Goal: Use online tool/utility: Use online tool/utility

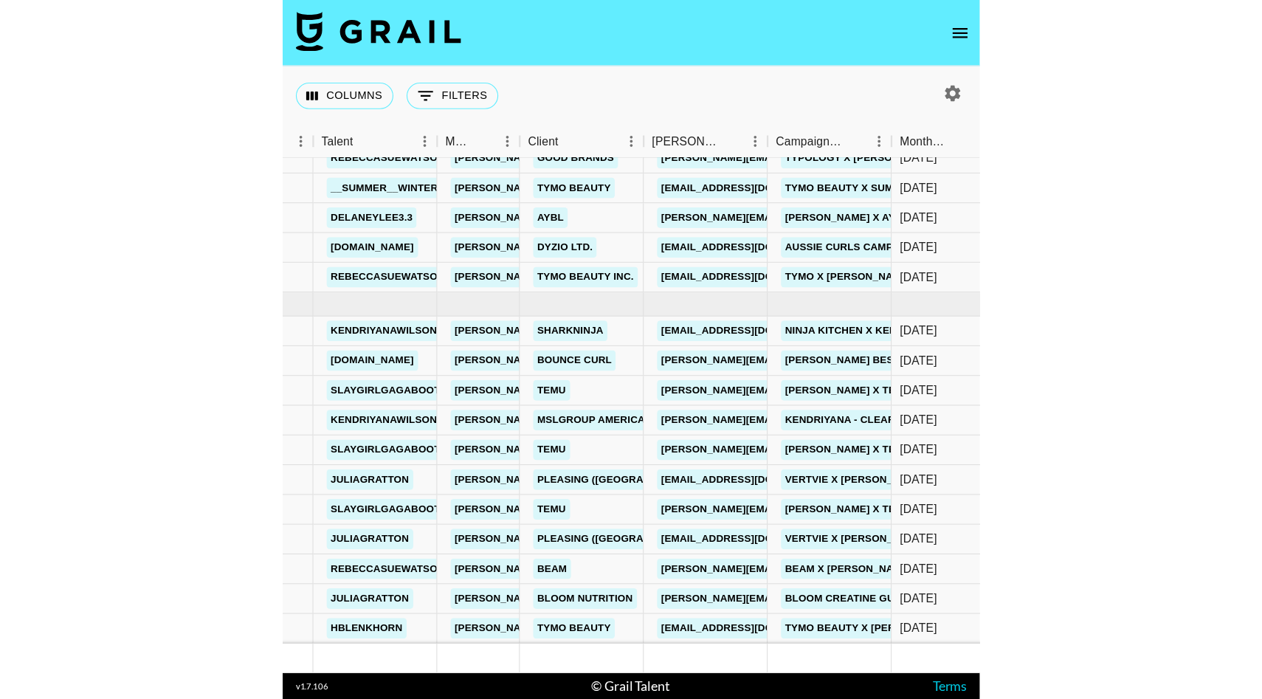
scroll to position [639, 279]
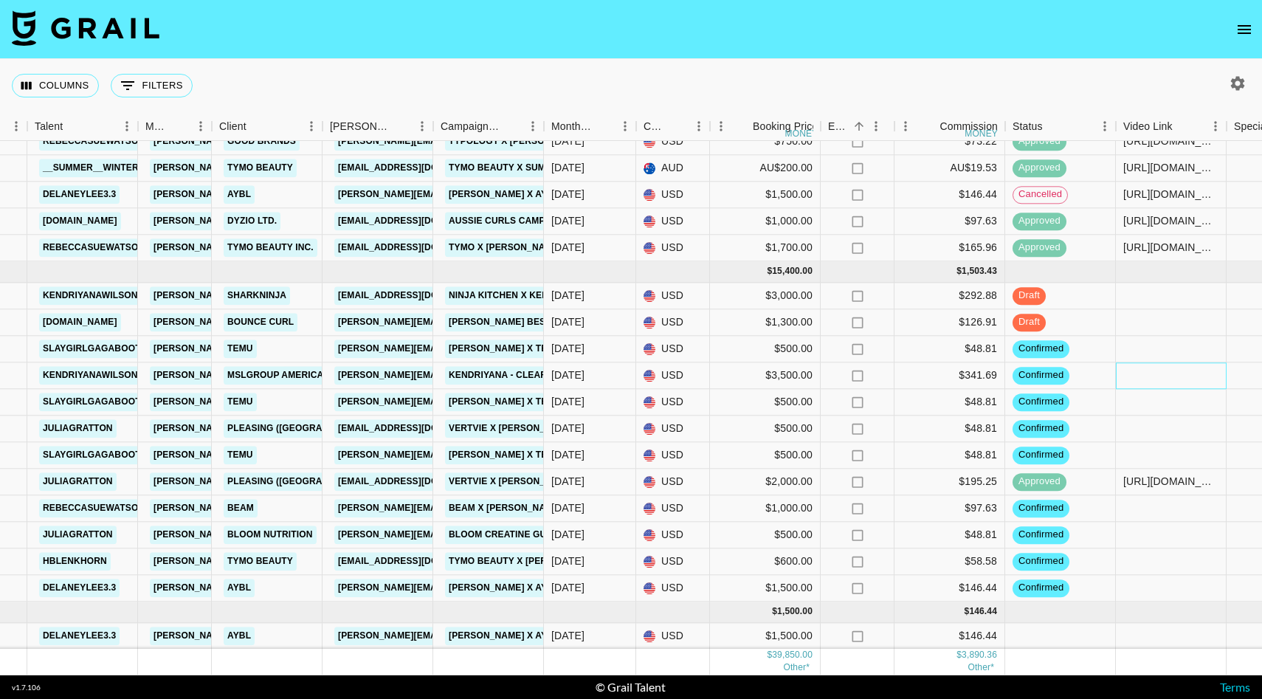
click at [1163, 375] on div at bounding box center [1171, 375] width 111 height 27
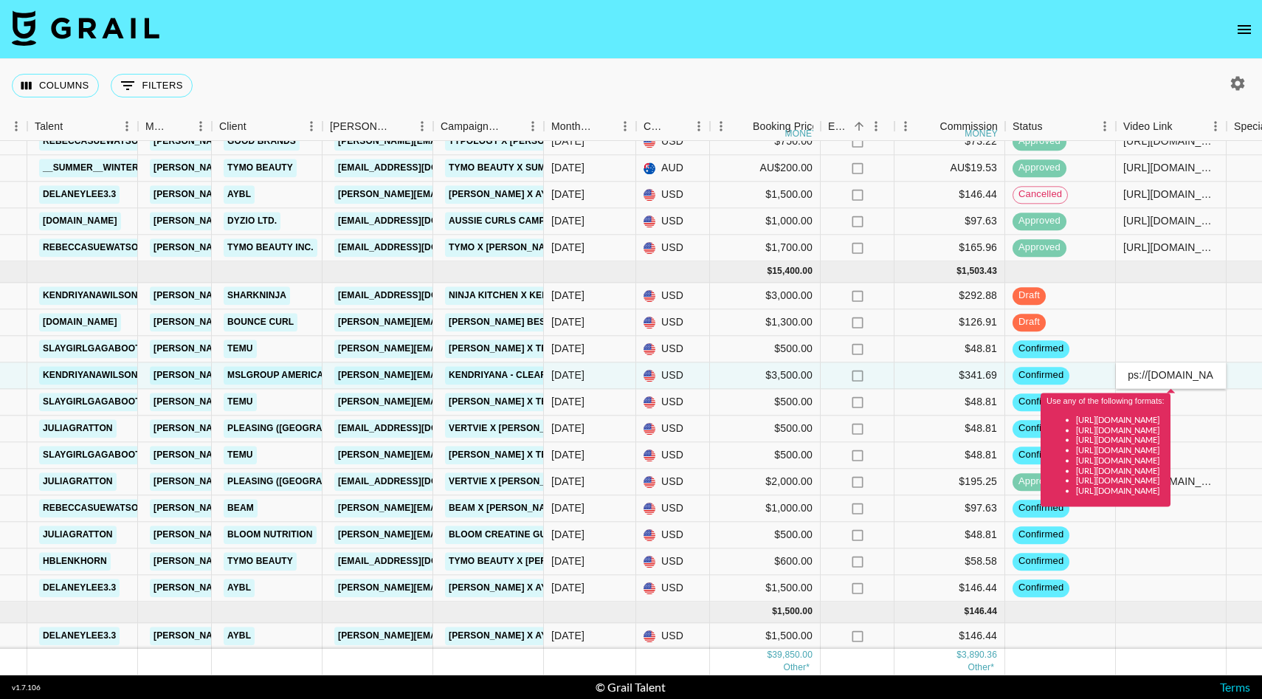
scroll to position [0, 0]
type input "[URL][DOMAIN_NAME]"
click at [1196, 347] on div at bounding box center [1171, 349] width 111 height 27
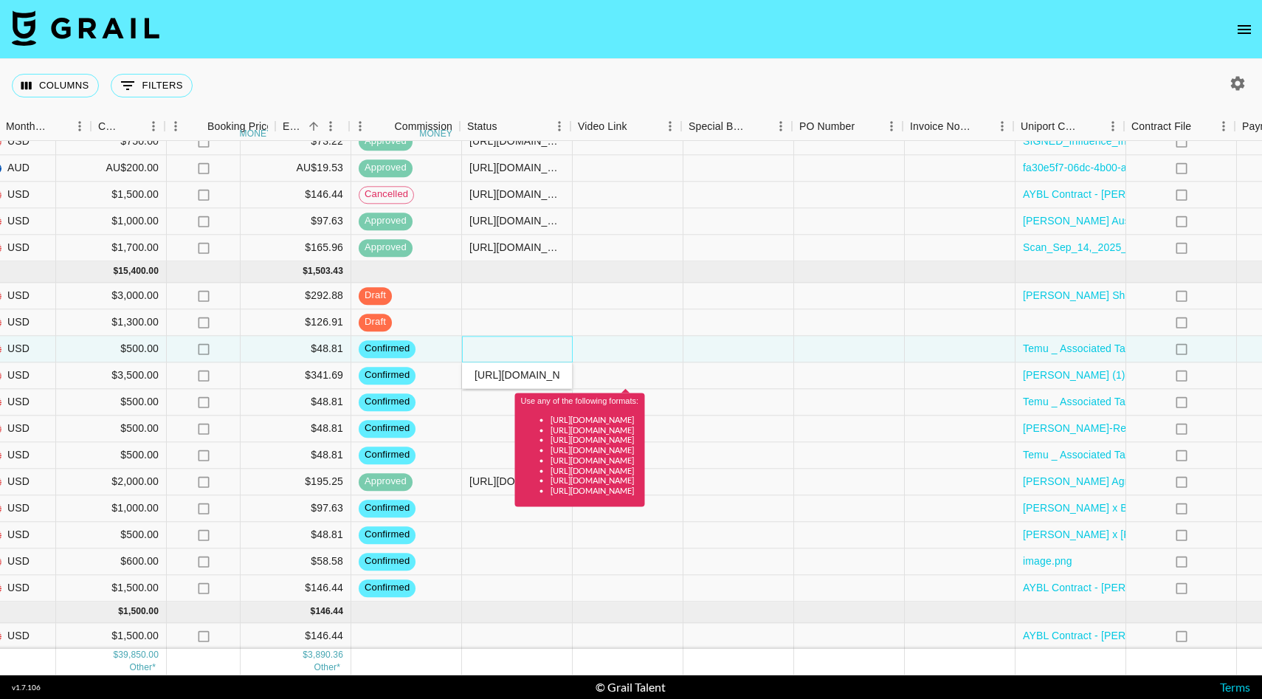
scroll to position [639, 1188]
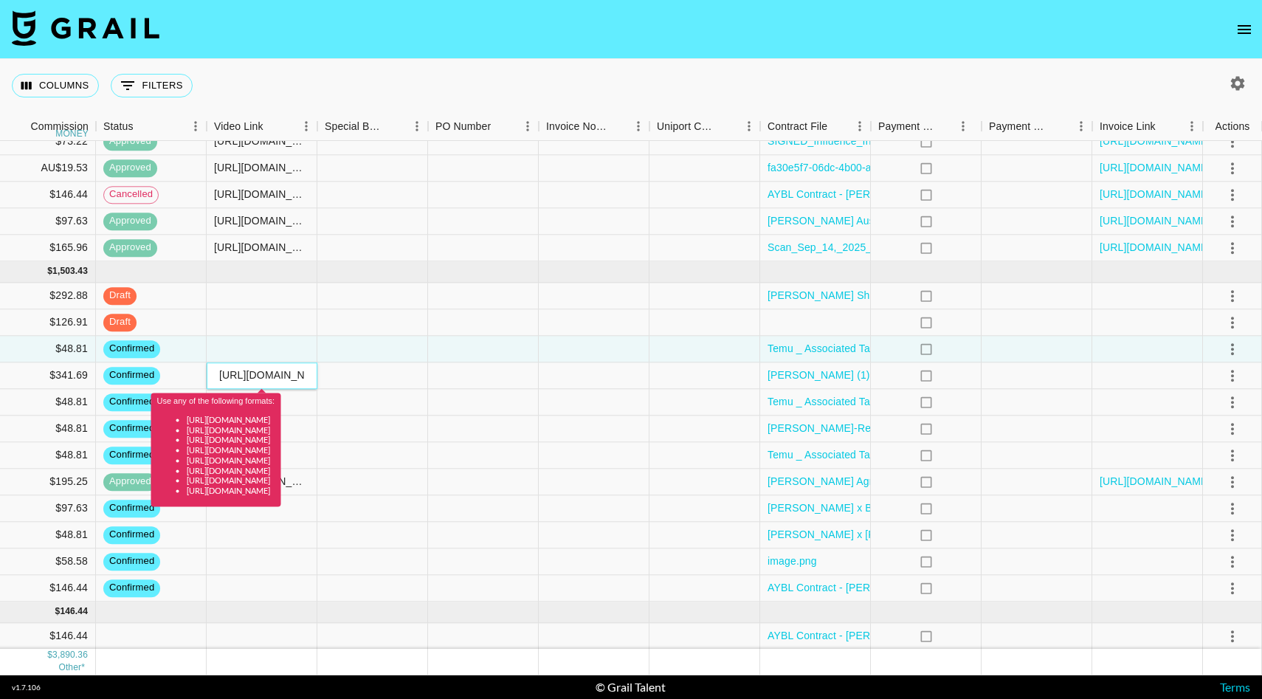
click at [275, 379] on input "[URL][DOMAIN_NAME]" at bounding box center [261, 376] width 108 height 12
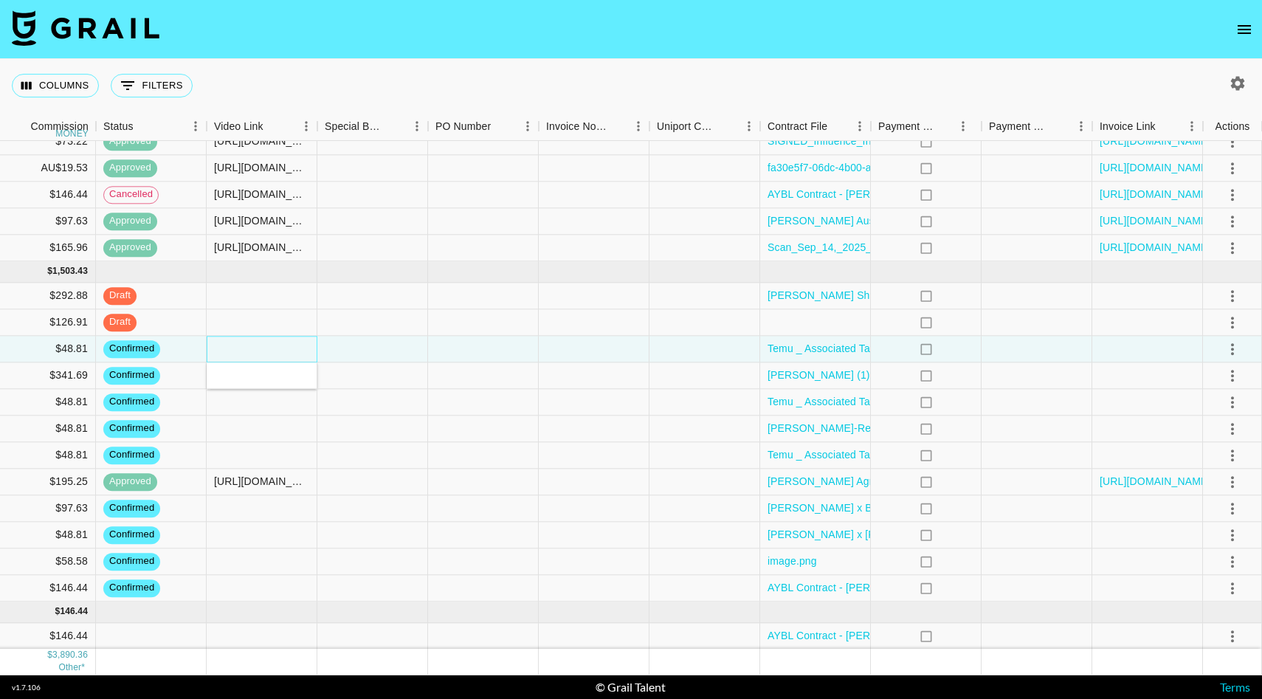
click at [305, 348] on div at bounding box center [262, 349] width 111 height 27
click at [1225, 382] on icon "select merge strategy" at bounding box center [1233, 376] width 18 height 18
click at [1234, 468] on li "Draft Created" at bounding box center [1214, 460] width 96 height 27
click at [1128, 517] on div at bounding box center [1147, 508] width 111 height 27
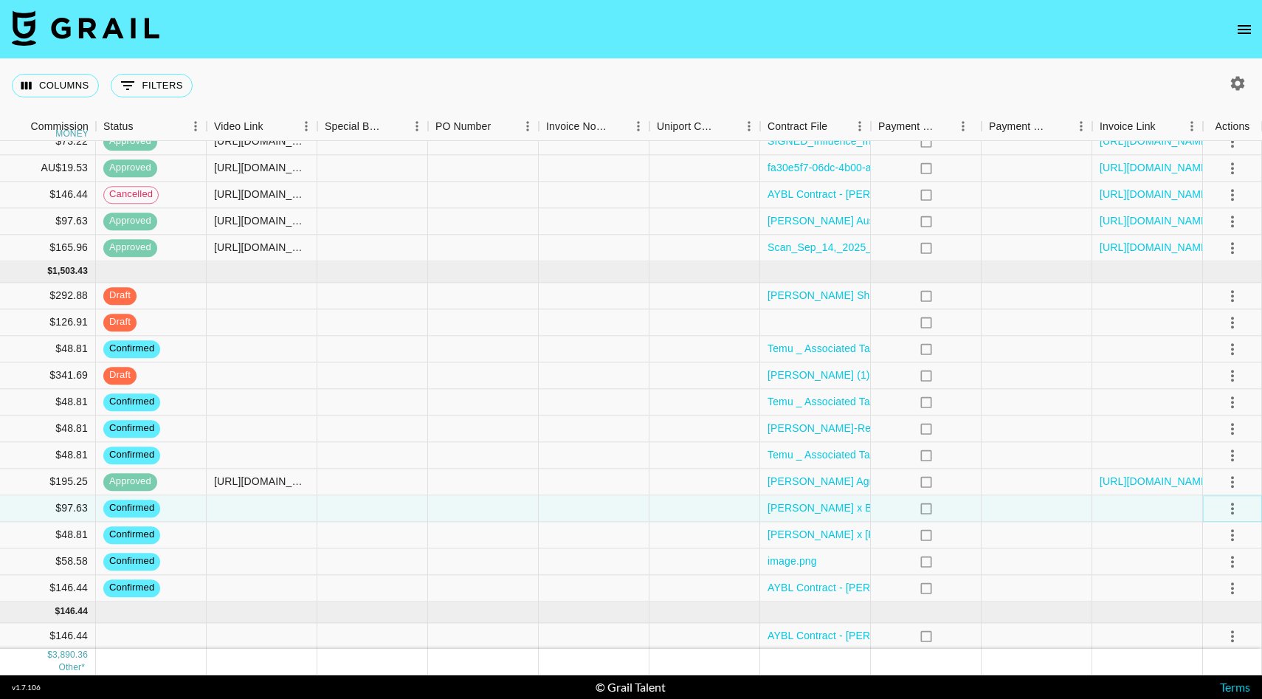
click at [1236, 506] on icon "select merge strategy" at bounding box center [1233, 509] width 18 height 18
click at [1220, 591] on li "Draft Created" at bounding box center [1214, 593] width 96 height 27
click at [1096, 560] on div at bounding box center [1147, 561] width 111 height 27
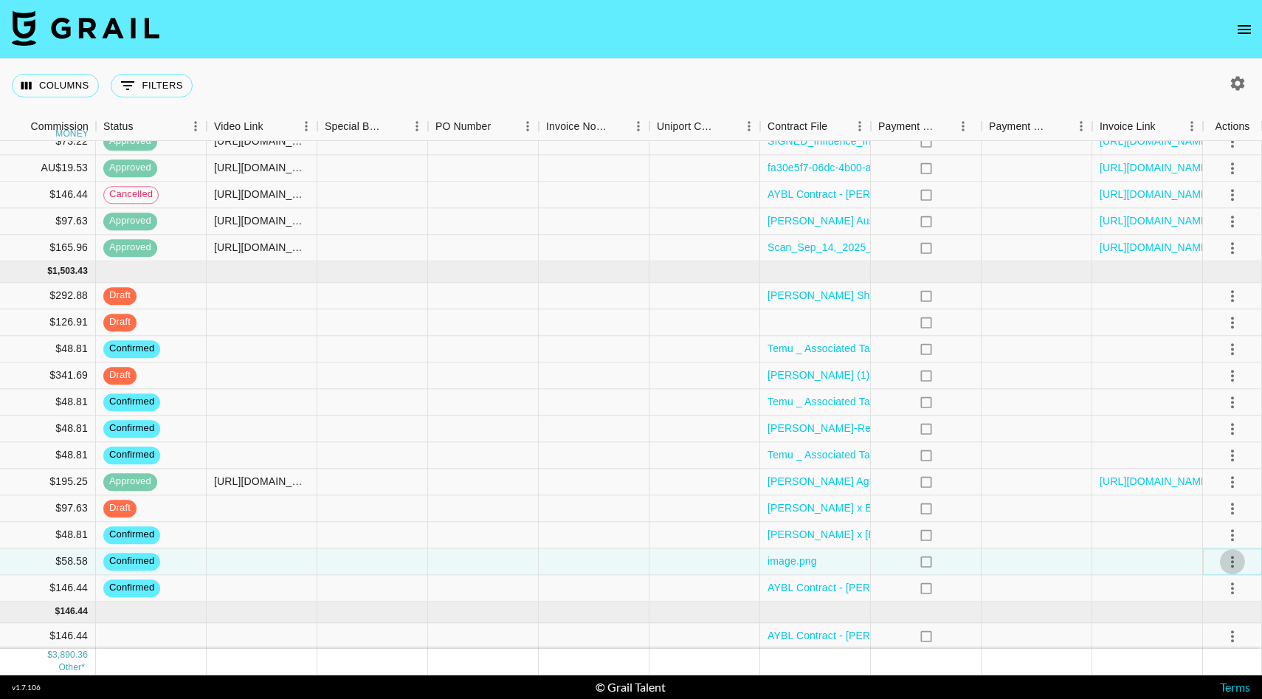
click at [1236, 565] on icon "select merge strategy" at bounding box center [1233, 562] width 18 height 18
click at [1224, 475] on li "Draft Created" at bounding box center [1214, 477] width 96 height 27
click at [1085, 425] on div at bounding box center [1037, 429] width 111 height 27
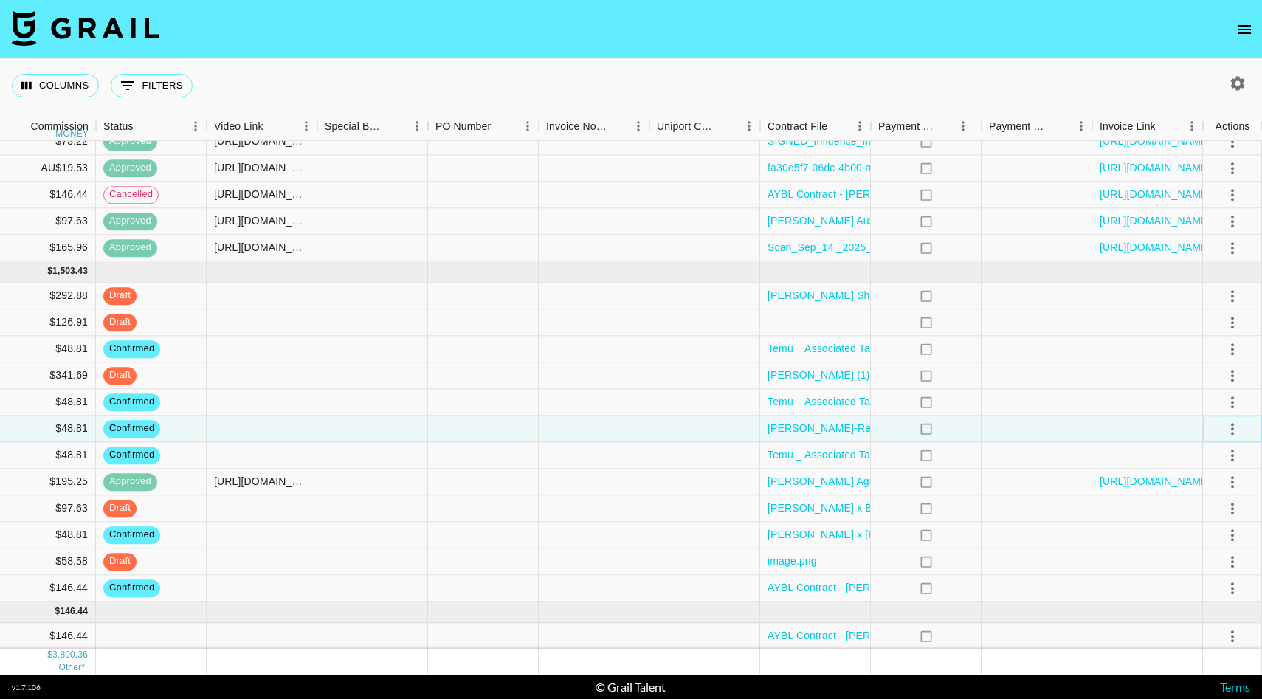
click at [1230, 430] on icon "select merge strategy" at bounding box center [1233, 429] width 18 height 18
click at [1232, 402] on icon "select merge strategy" at bounding box center [1232, 402] width 3 height 12
click at [1233, 493] on li "Draft Created" at bounding box center [1214, 487] width 96 height 27
click at [1126, 461] on div at bounding box center [1147, 455] width 111 height 27
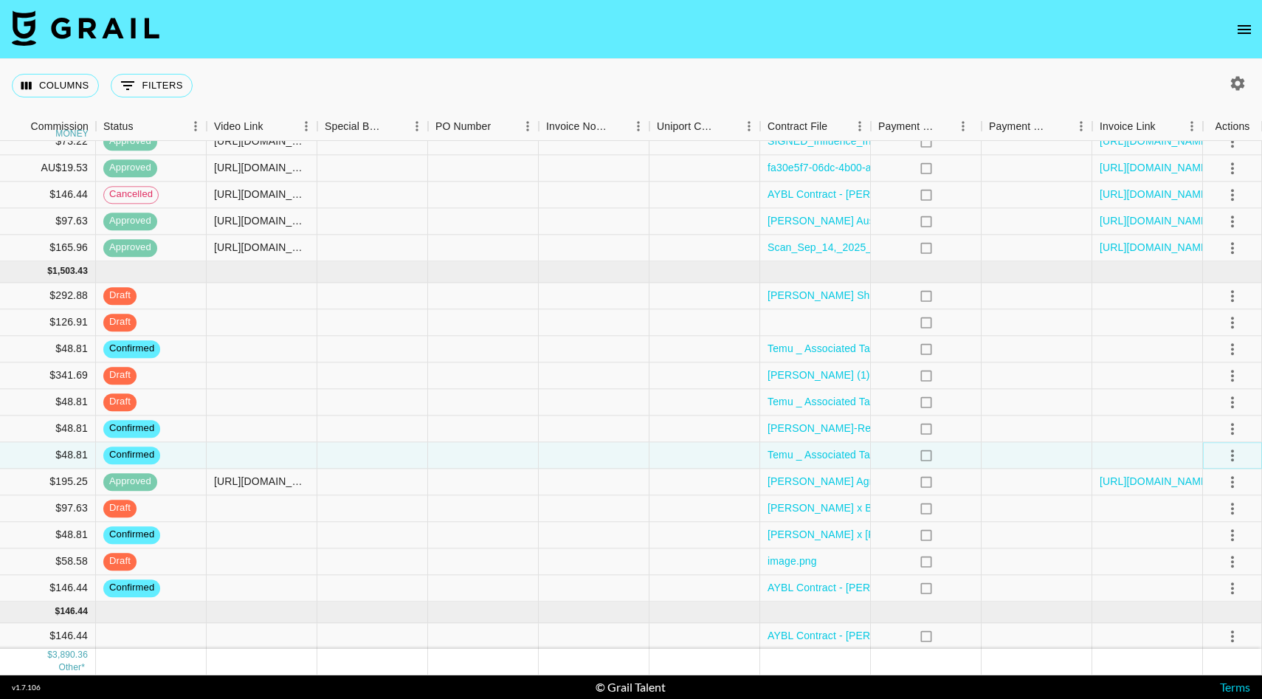
click at [1234, 458] on icon "select merge strategy" at bounding box center [1233, 456] width 18 height 18
click at [1203, 547] on li "Draft Created" at bounding box center [1214, 540] width 96 height 27
click at [1214, 351] on div at bounding box center [1232, 349] width 59 height 27
click at [1233, 349] on icon "select merge strategy" at bounding box center [1233, 349] width 18 height 18
click at [1214, 436] on li "Draft Created" at bounding box center [1214, 434] width 96 height 27
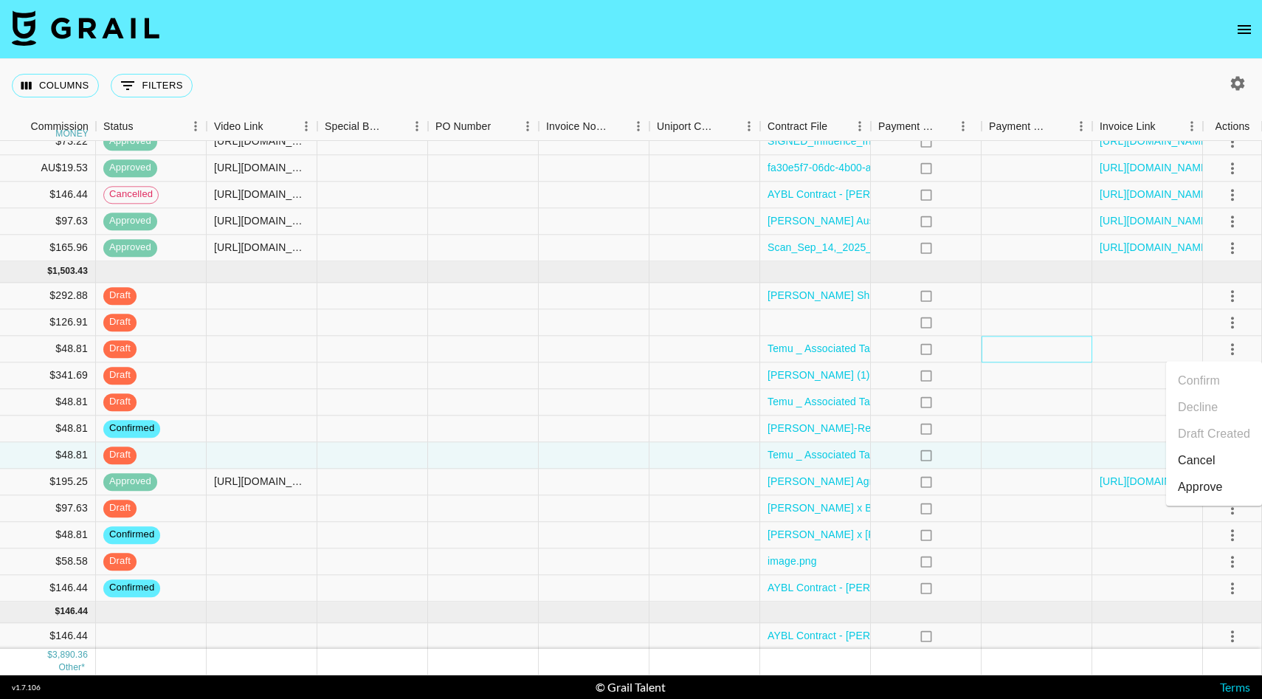
click at [1065, 354] on div at bounding box center [1037, 349] width 111 height 27
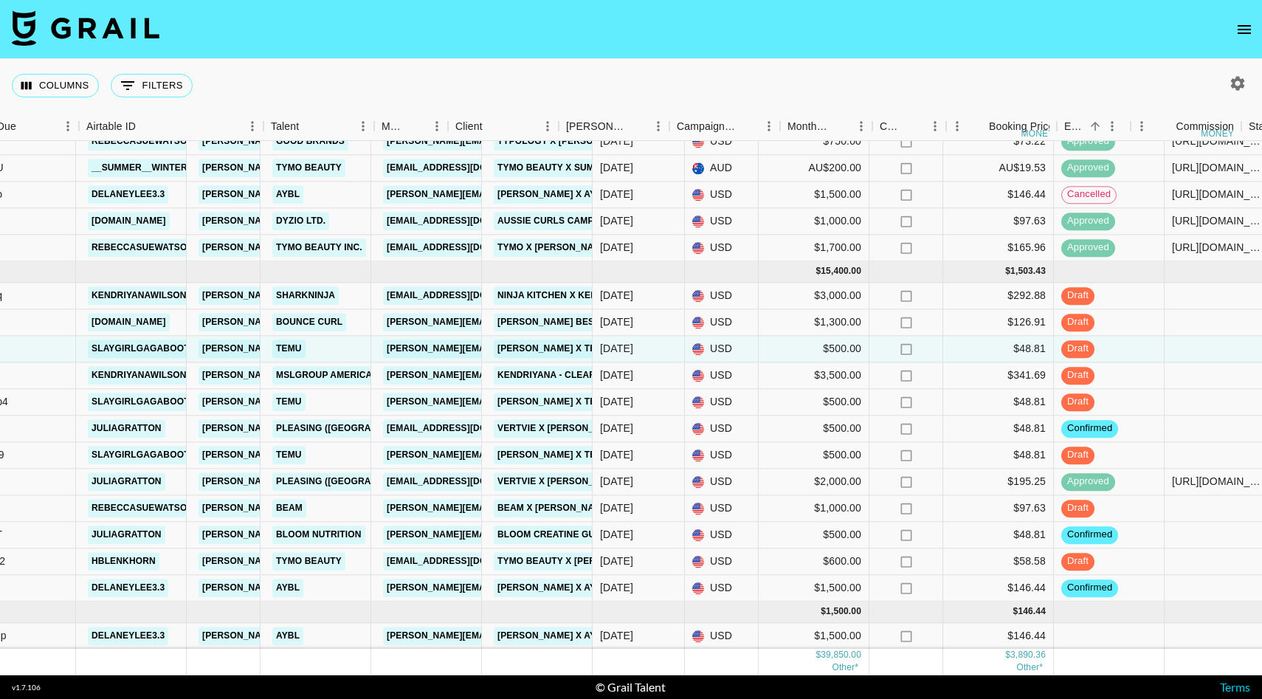
scroll to position [639, 2]
